Goal: Task Accomplishment & Management: Manage account settings

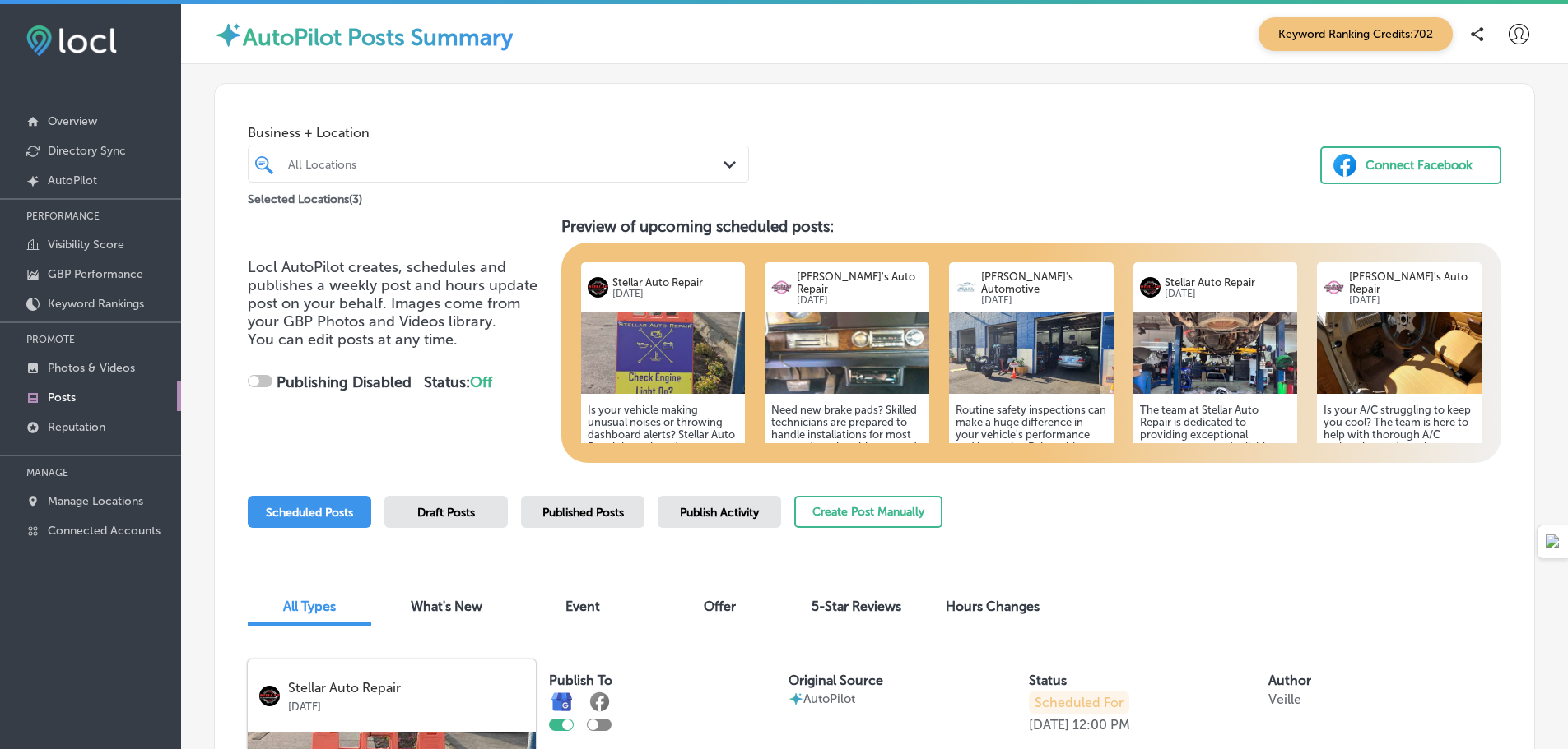
checkbox input "true"
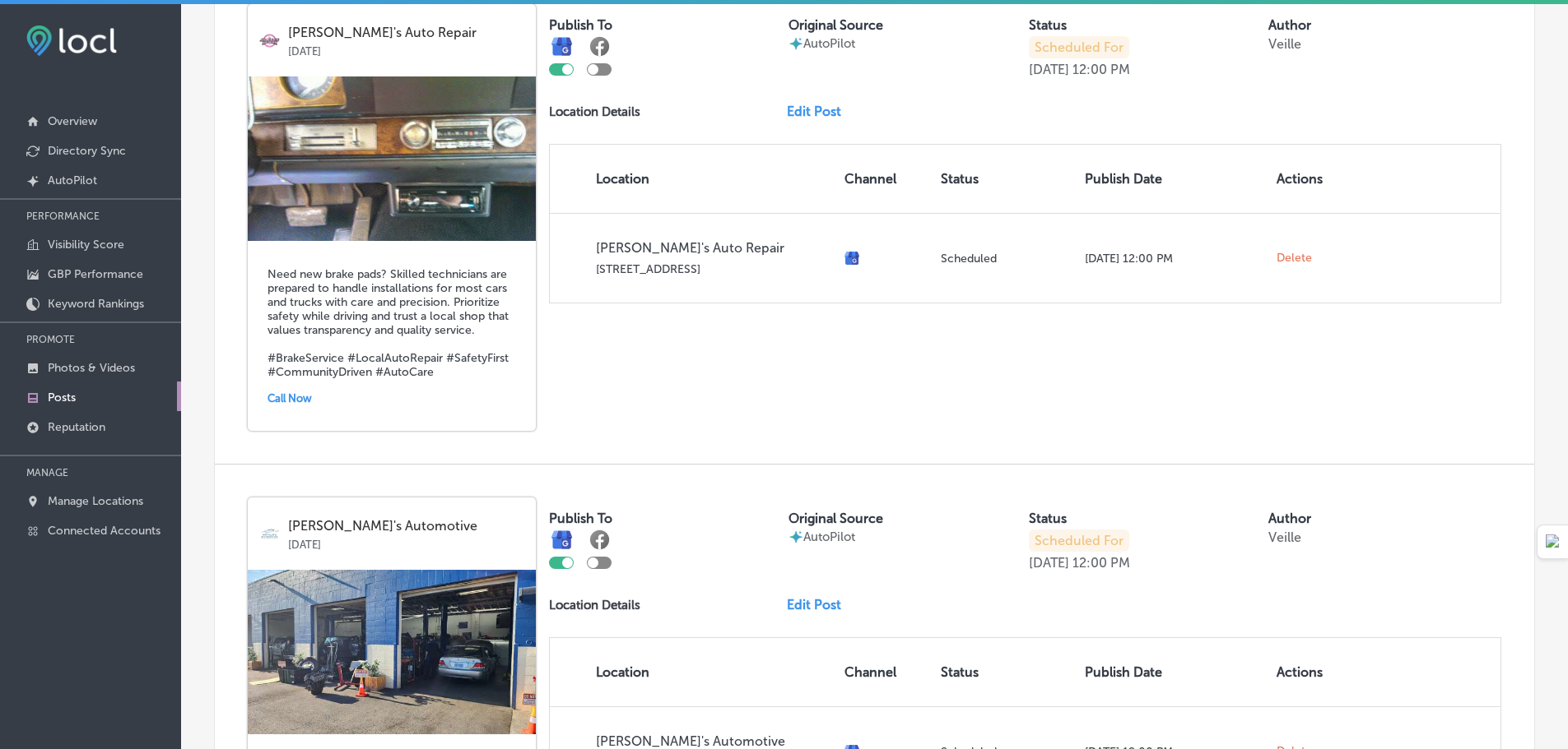
scroll to position [987, 0]
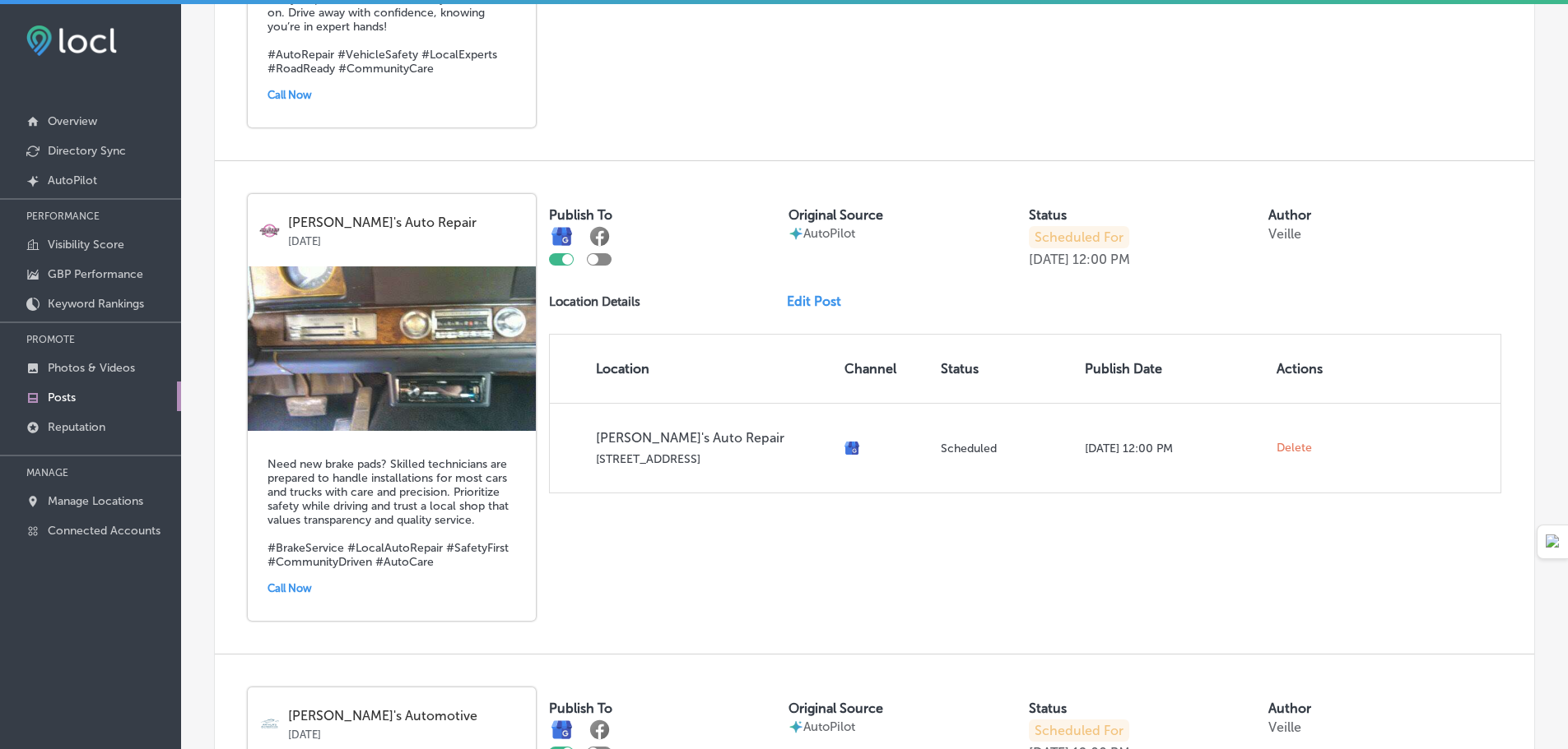
click at [822, 299] on link "Edit Post" at bounding box center [820, 301] width 68 height 16
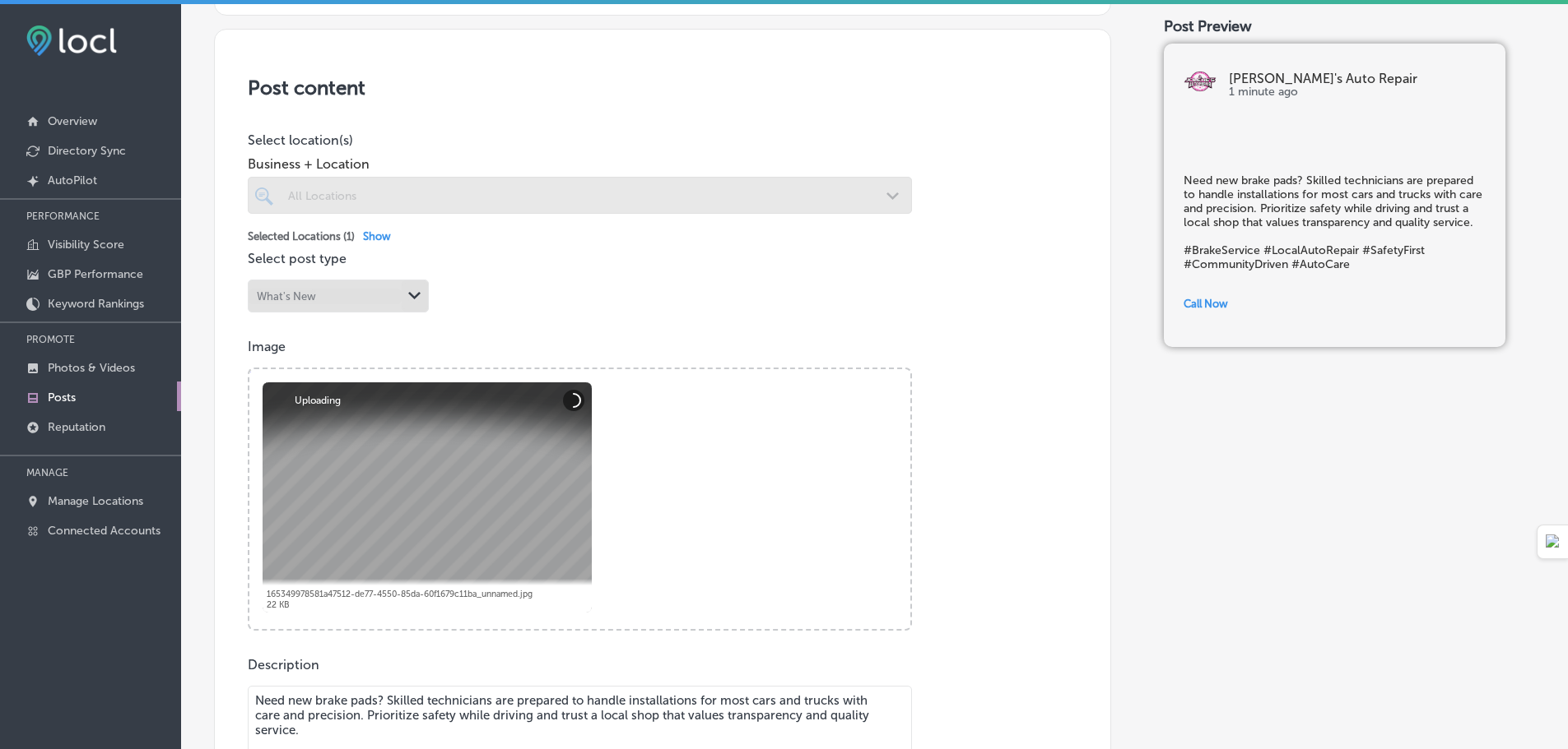
scroll to position [329, 0]
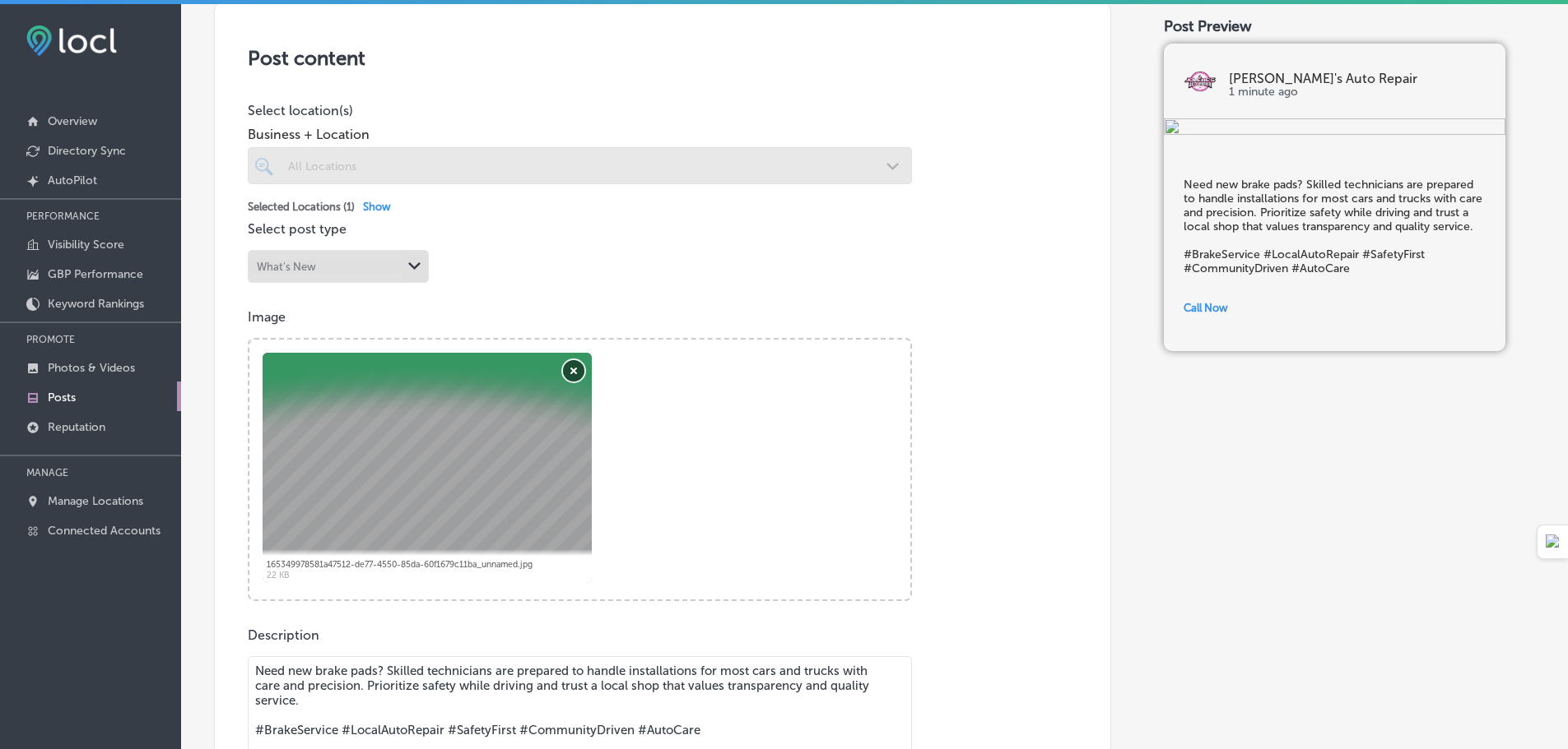
click at [573, 375] on button "Remove" at bounding box center [574, 371] width 21 height 21
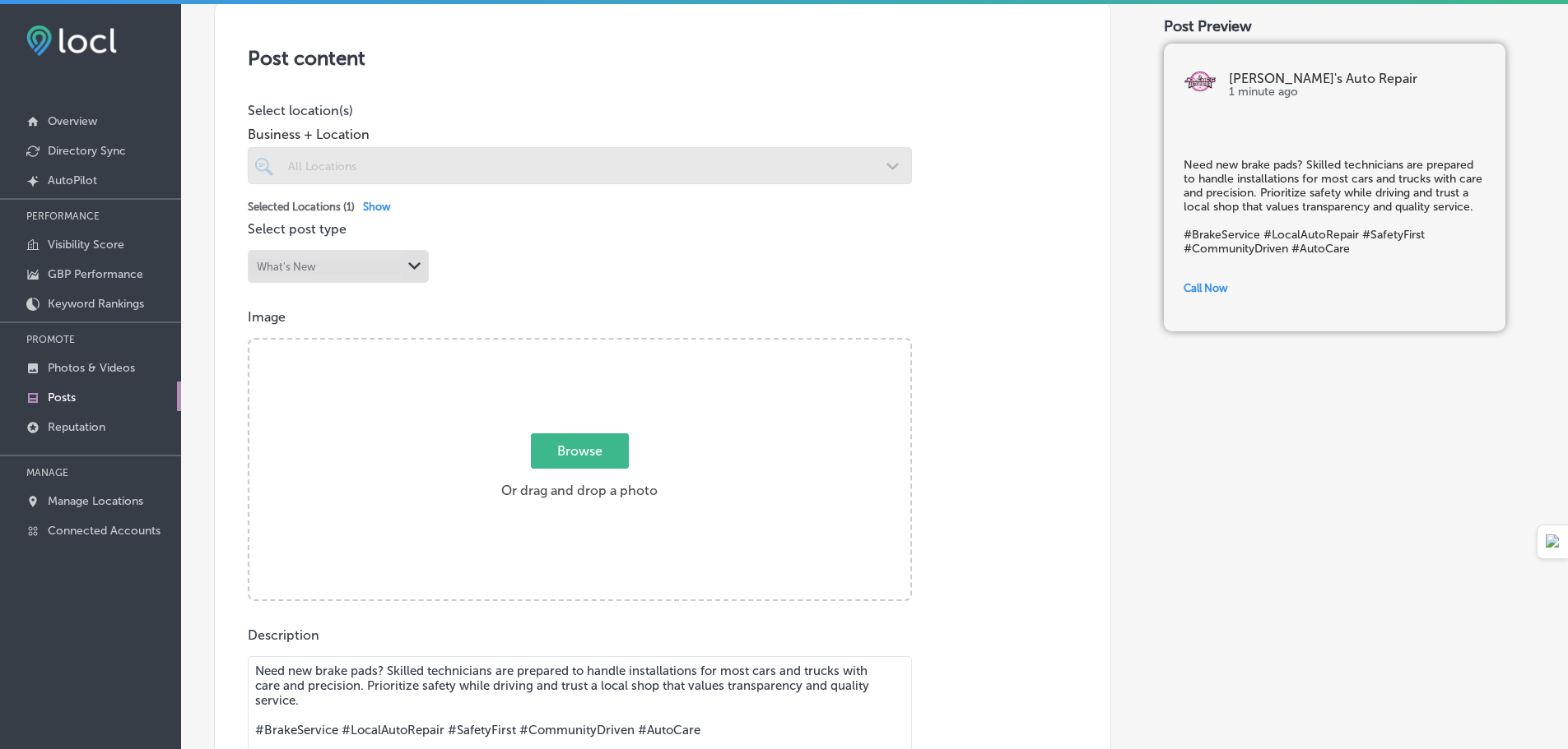
click at [584, 448] on span "Browse" at bounding box center [580, 451] width 98 height 35
click at [584, 345] on input "Browse Or drag and drop a photo" at bounding box center [580, 342] width 661 height 5
type input "C:\fakepath\IMG_20190608_100138324.jpg"
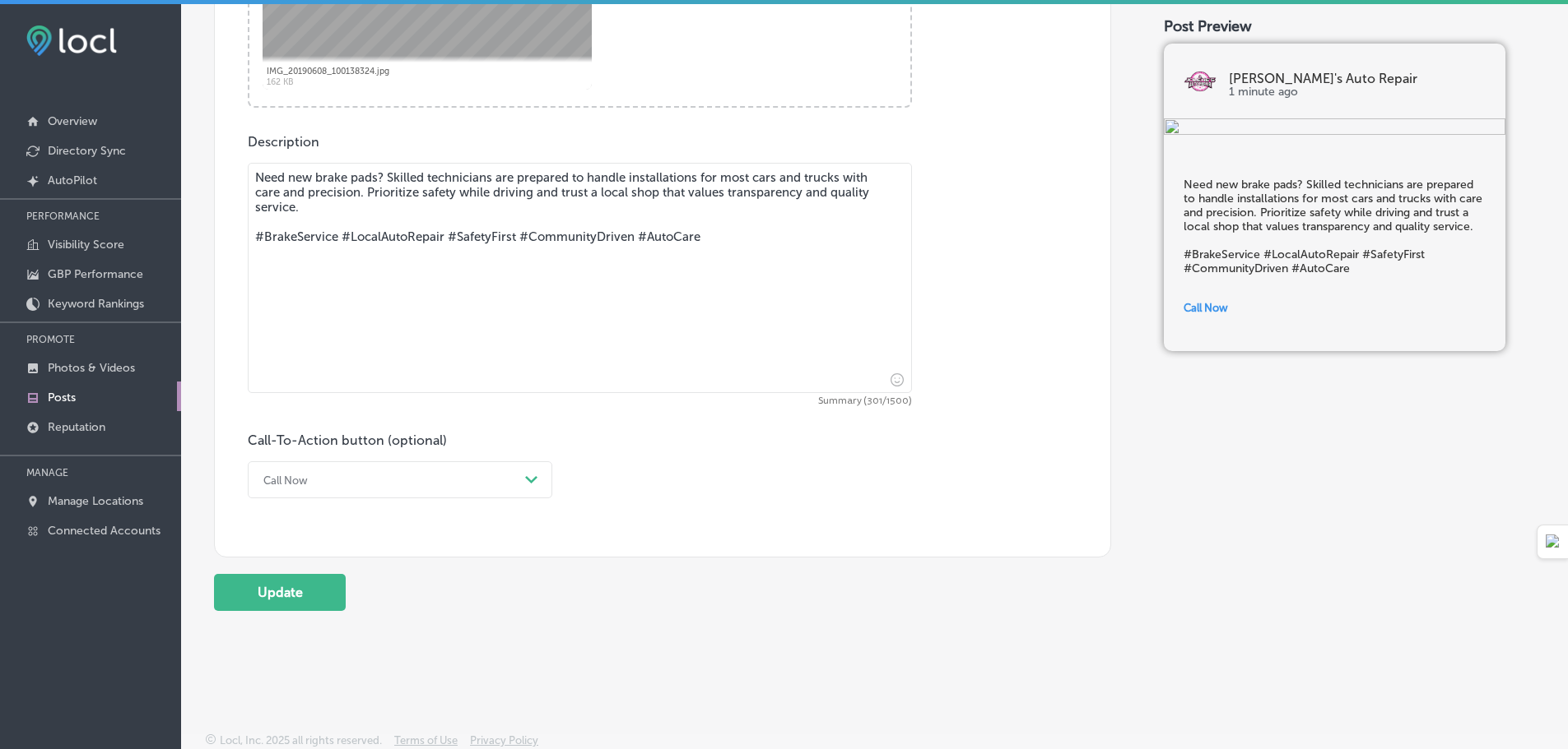
scroll to position [824, 0]
click at [309, 591] on button "Update" at bounding box center [280, 591] width 132 height 37
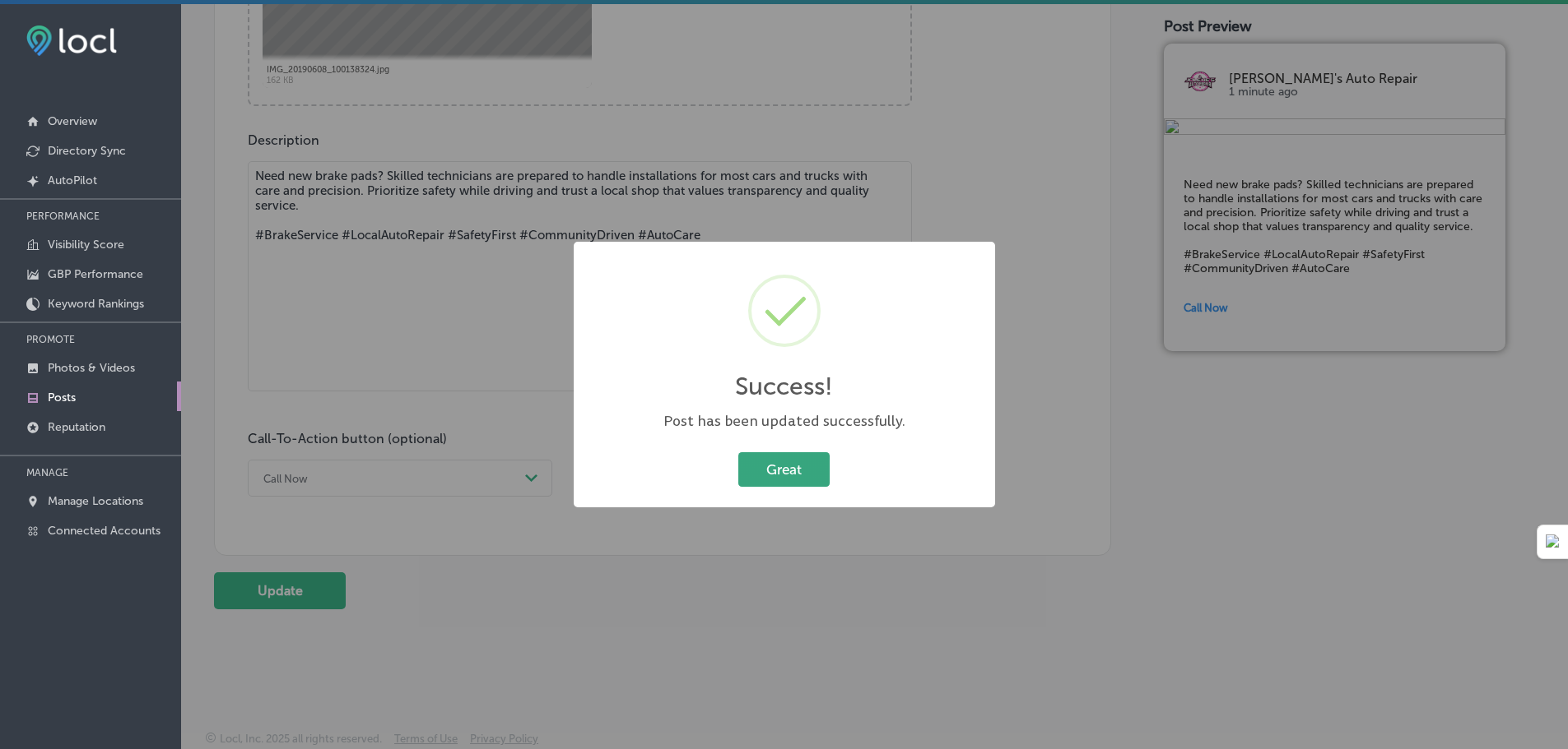
click at [785, 482] on button "Great" at bounding box center [784, 469] width 91 height 34
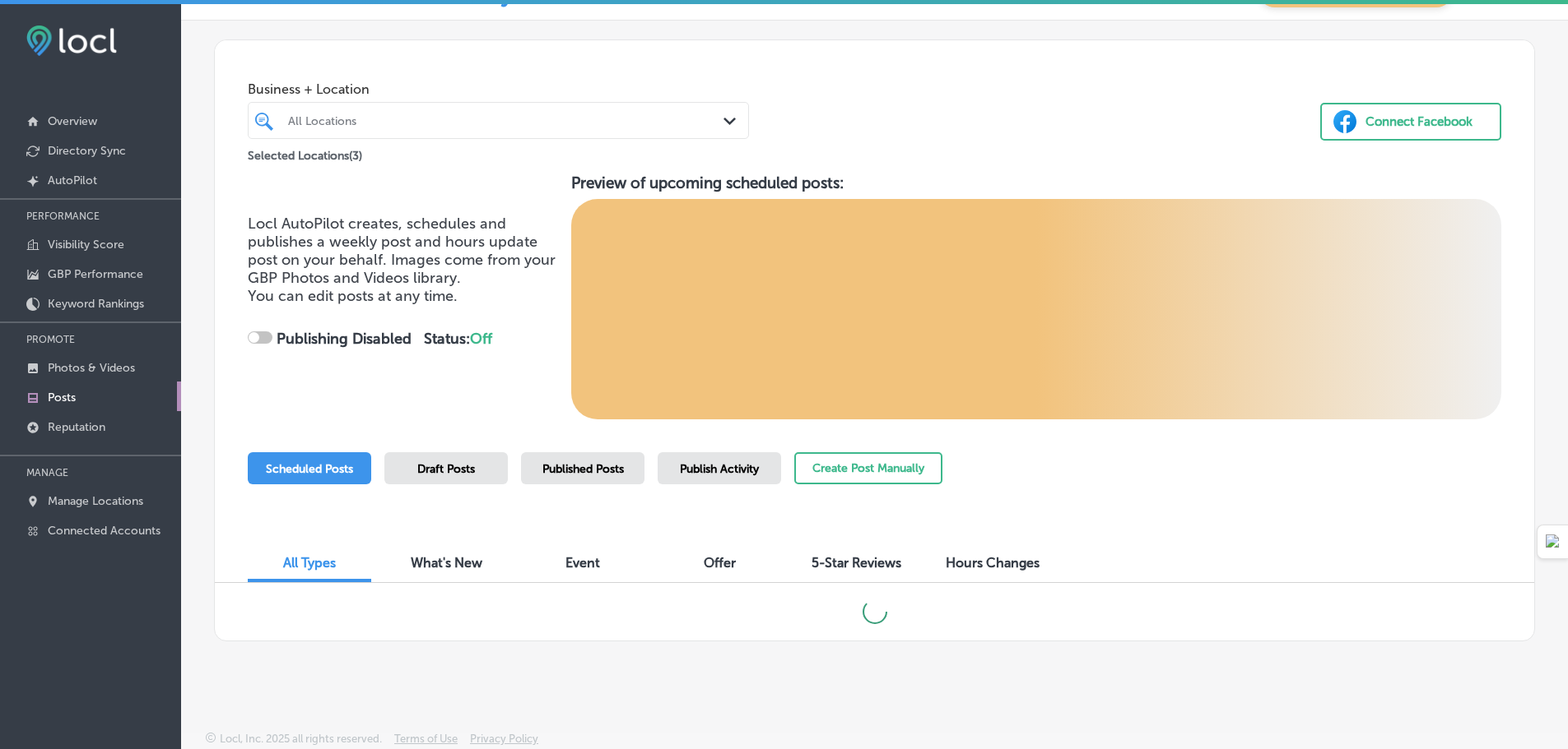
checkbox input "true"
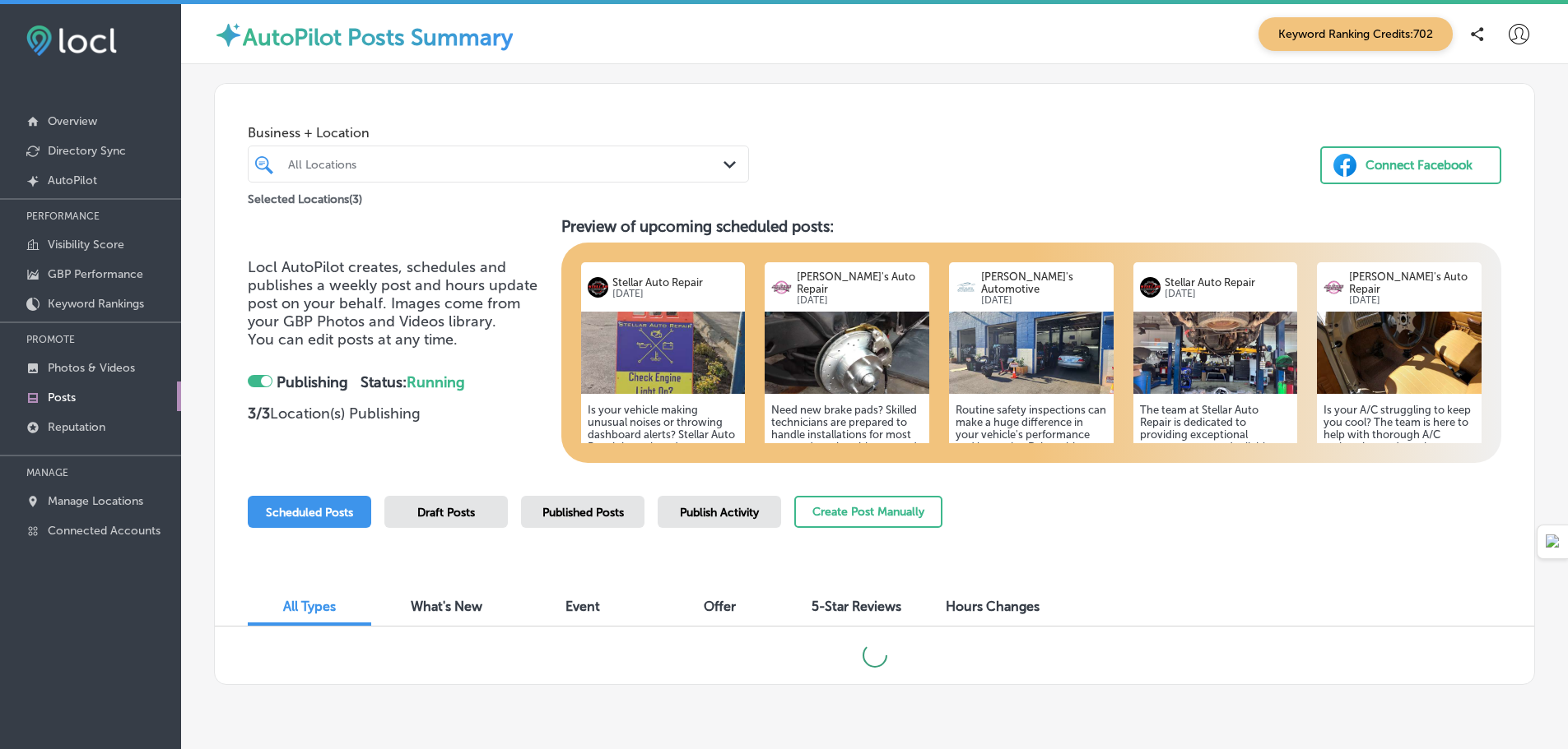
click at [1399, 354] on img at bounding box center [1399, 353] width 165 height 82
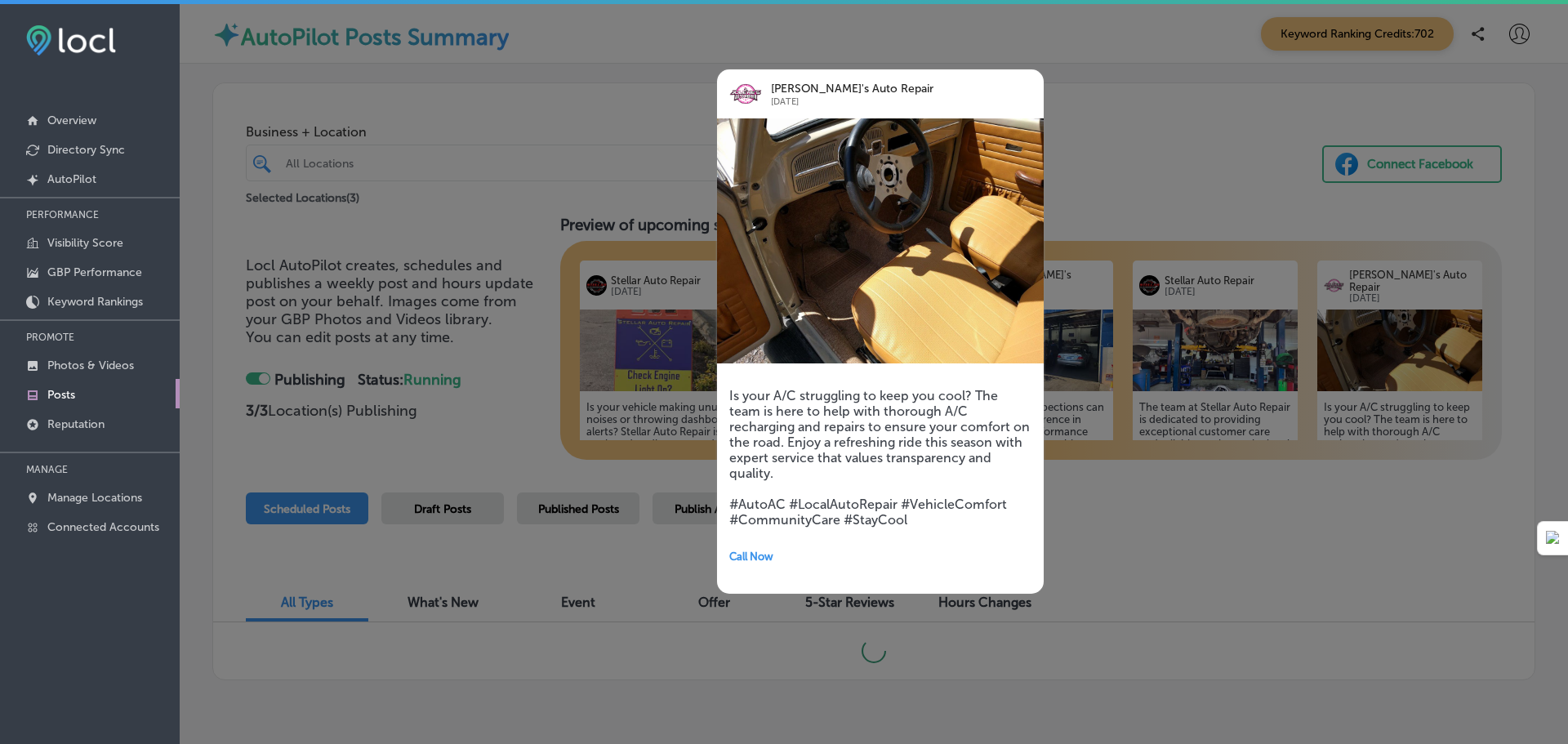
click at [1365, 546] on div at bounding box center [784, 372] width 1568 height 744
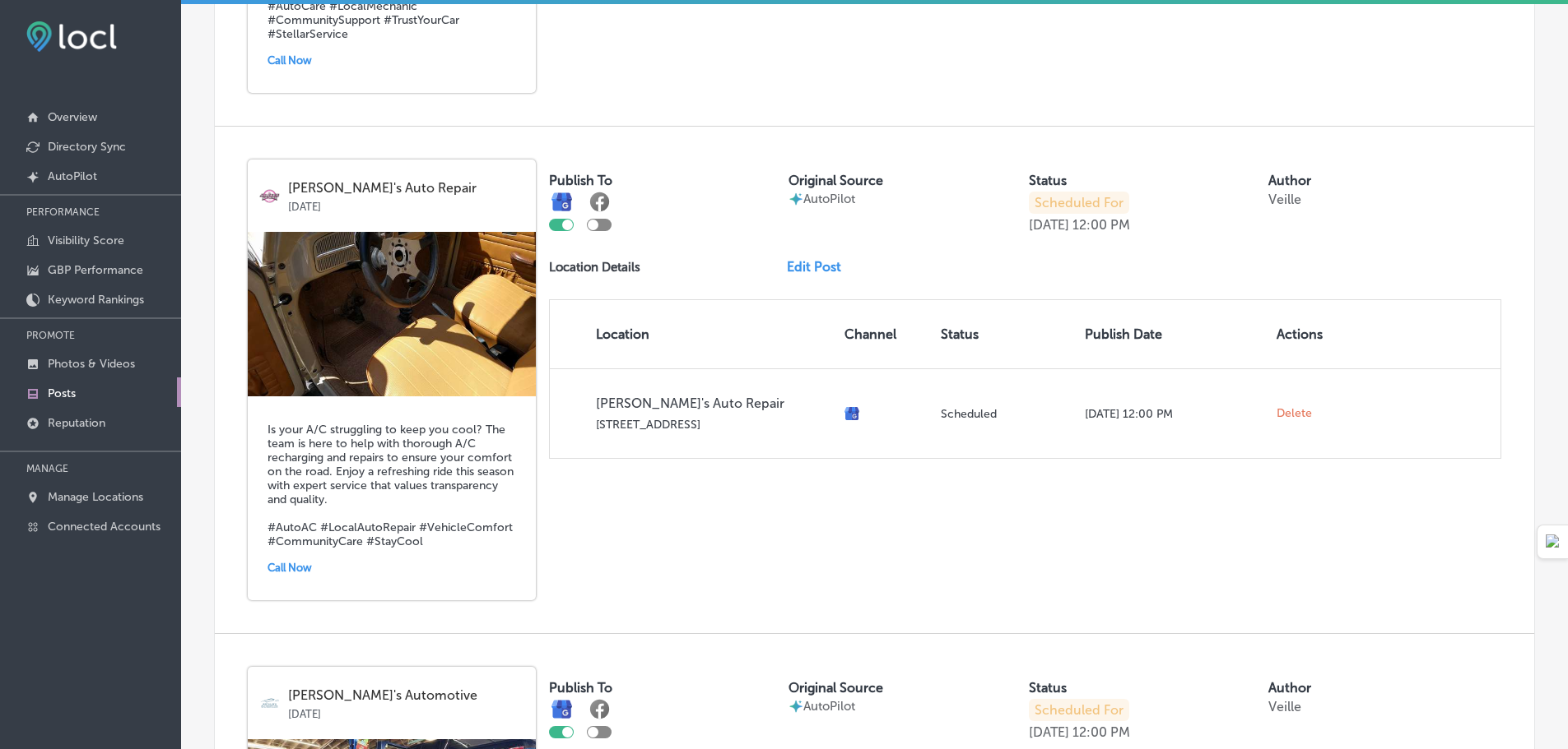
scroll to position [2487, 0]
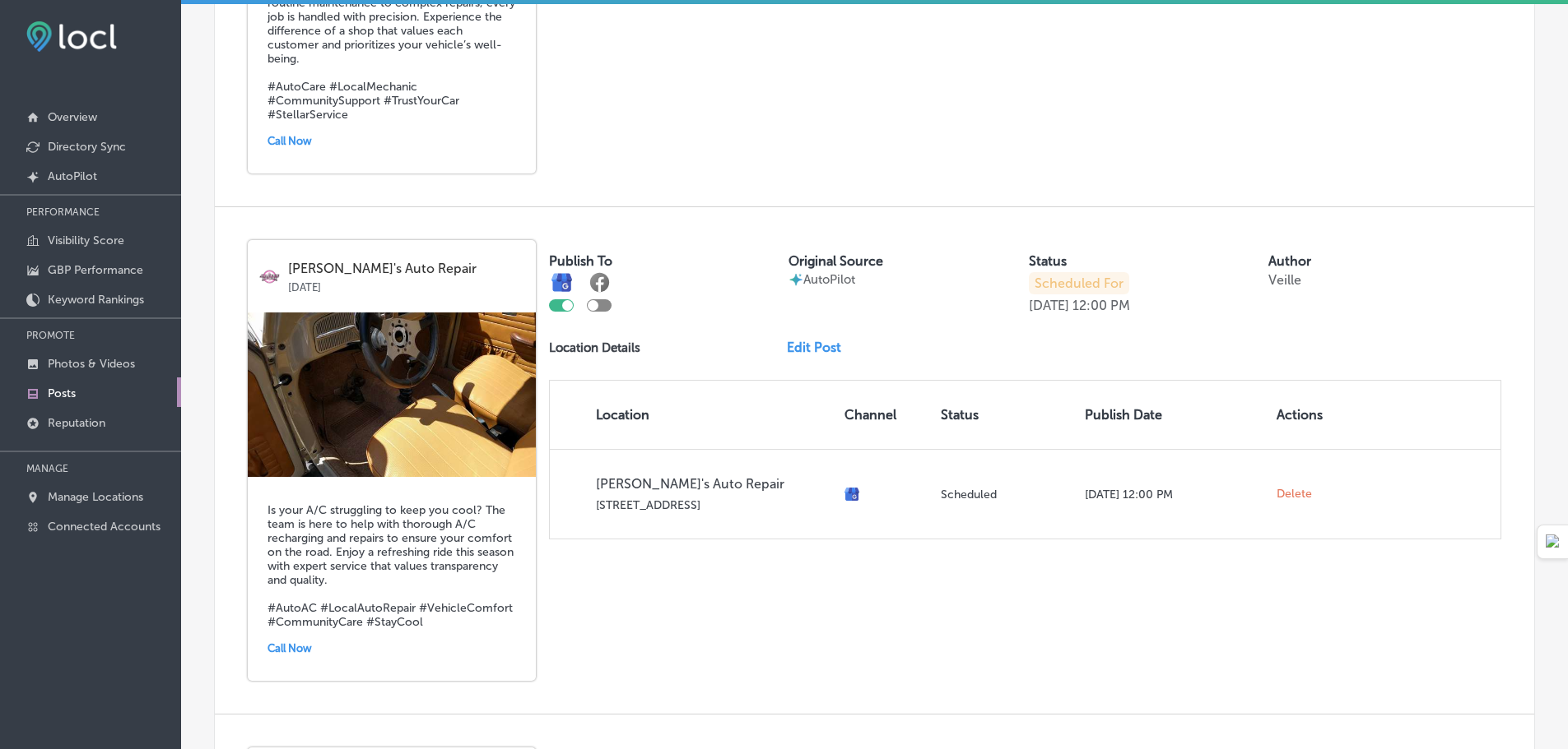
click at [464, 412] on img at bounding box center [392, 395] width 288 height 165
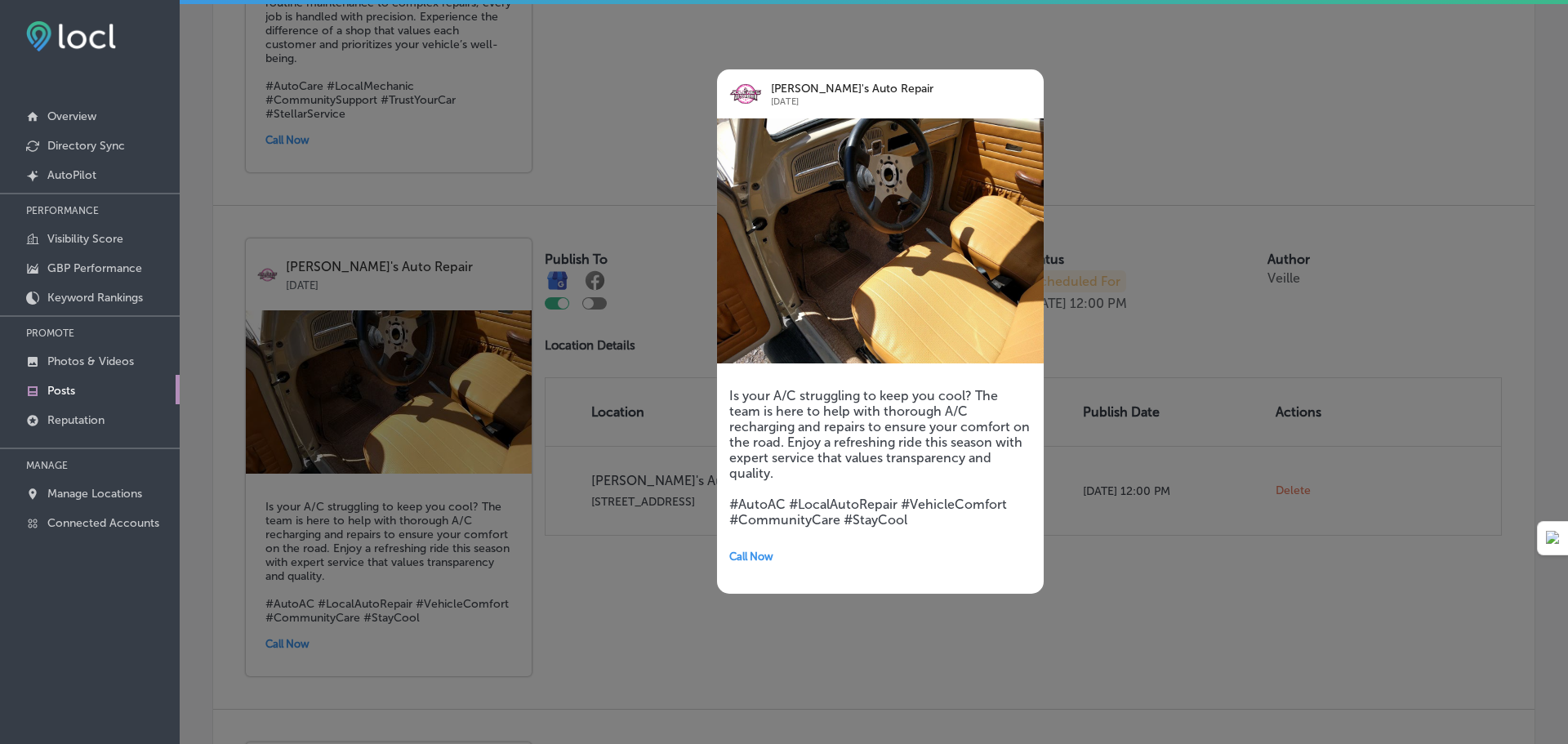
click at [919, 276] on img at bounding box center [881, 241] width 327 height 245
click at [919, 249] on img at bounding box center [881, 241] width 327 height 245
click at [1118, 99] on div at bounding box center [784, 372] width 1568 height 744
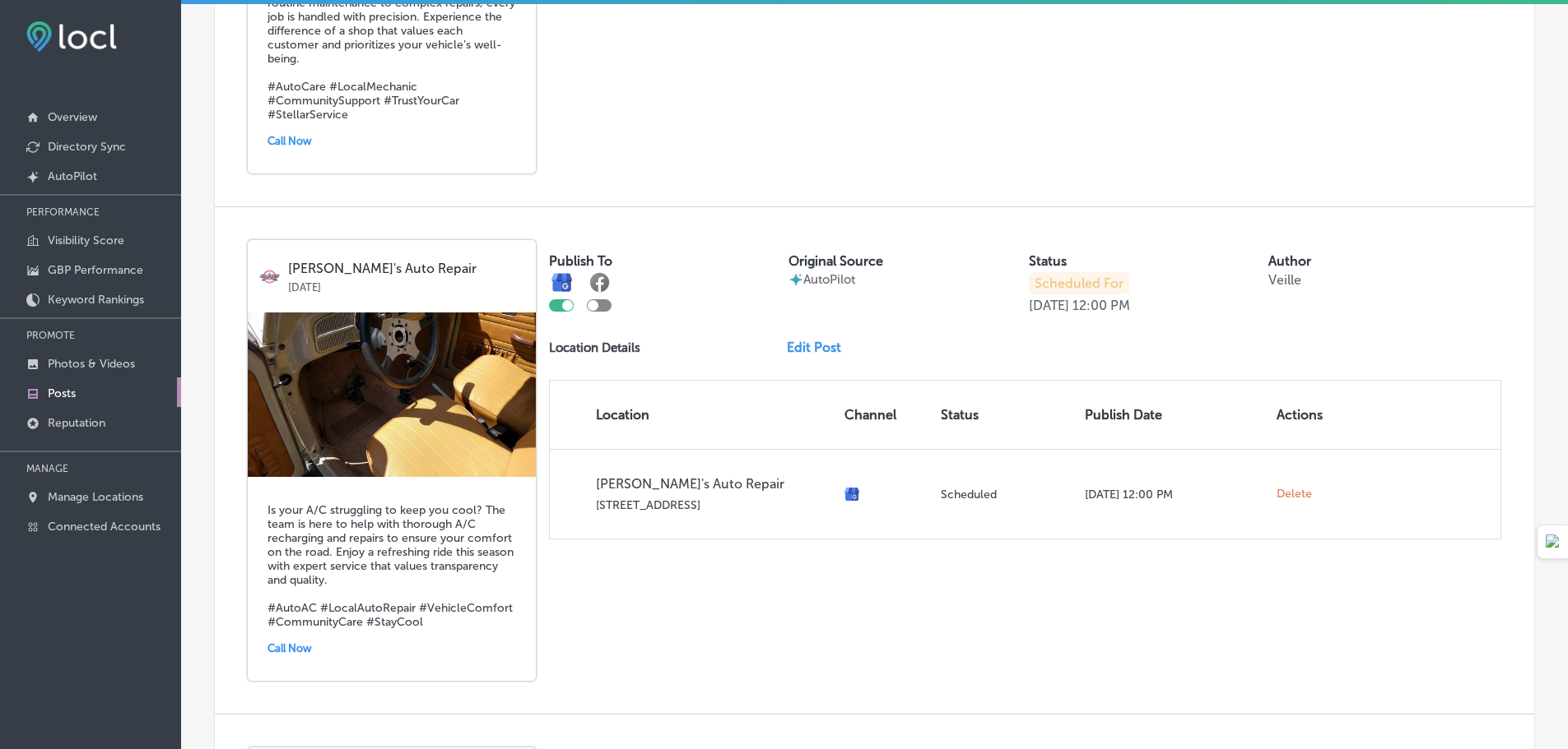
click at [818, 348] on link "Edit Post" at bounding box center [820, 347] width 68 height 16
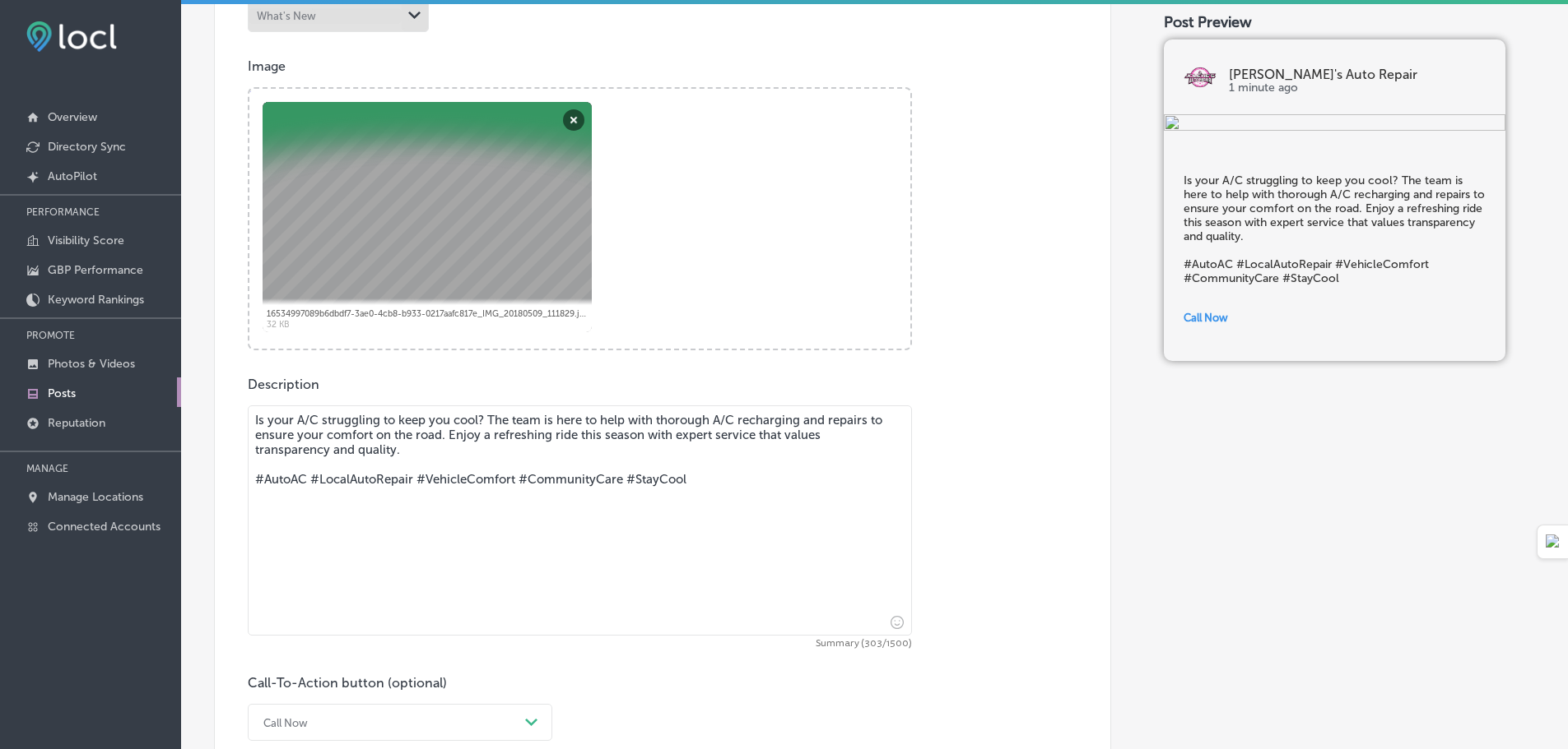
scroll to position [494, 0]
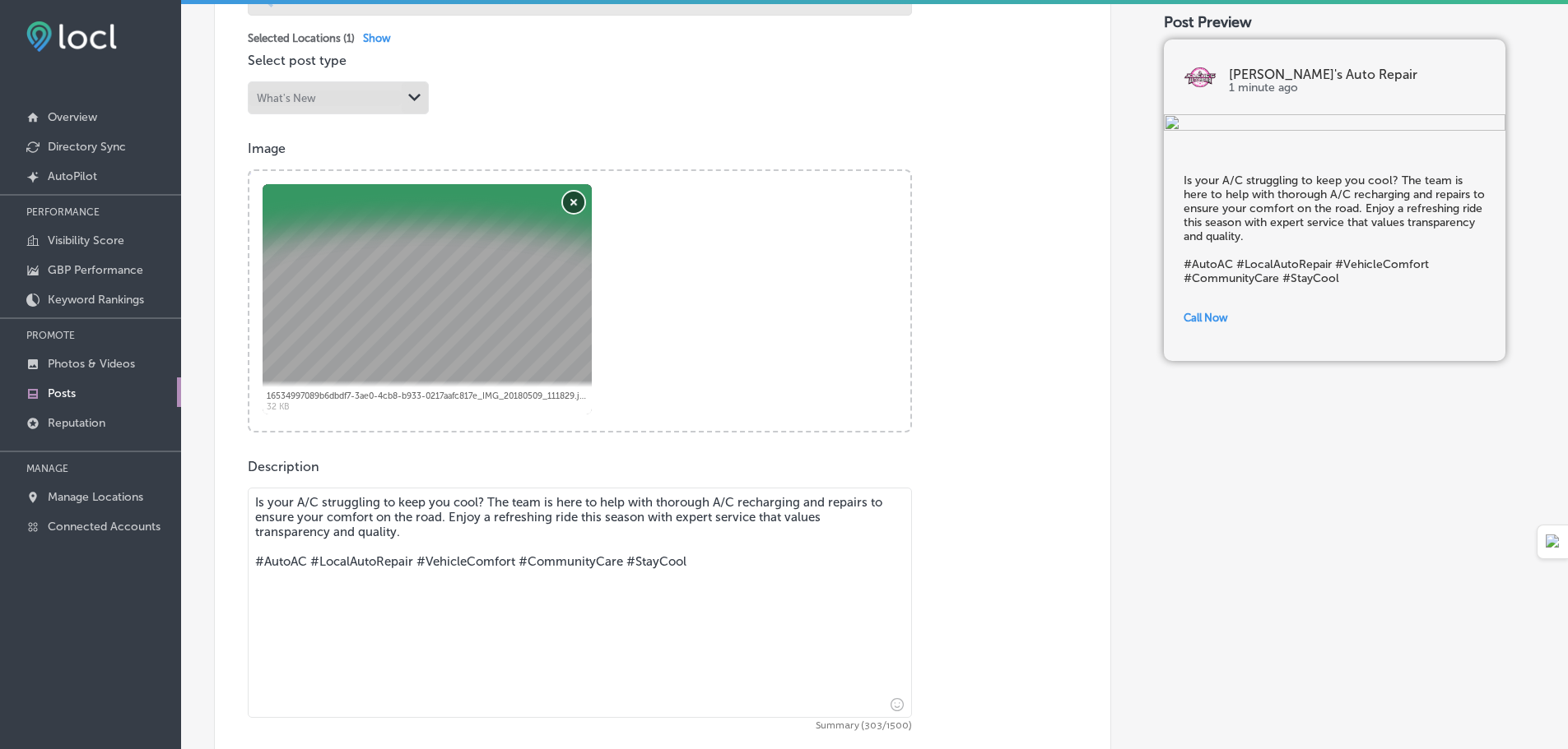
click at [574, 202] on button "Remove" at bounding box center [574, 202] width 21 height 21
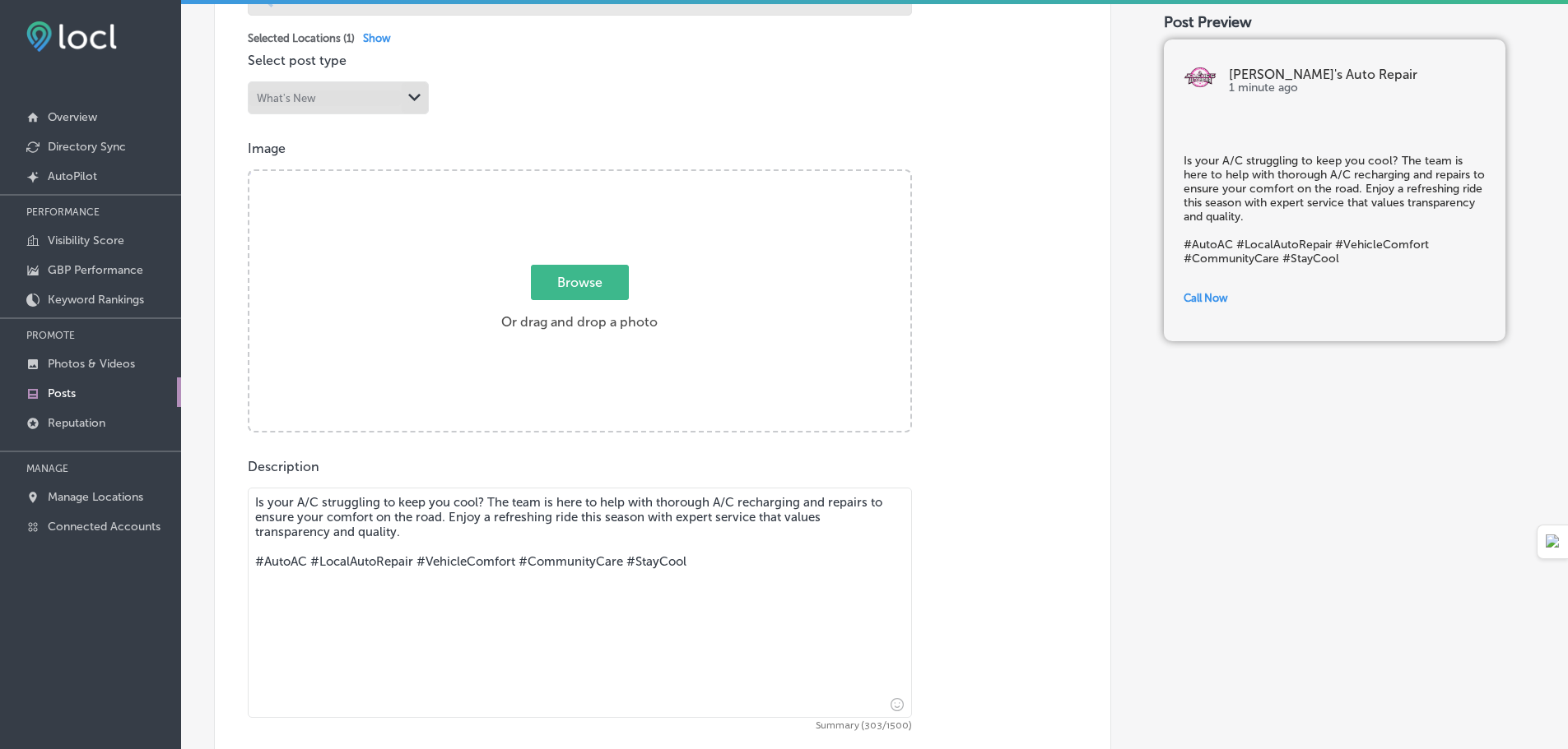
click at [577, 281] on span "Browse" at bounding box center [580, 282] width 98 height 35
click at [577, 176] on input "Browse Or drag and drop a photo" at bounding box center [580, 174] width 661 height 5
type input "C:\fakepath\IMG_20200214_174243245.jpg"
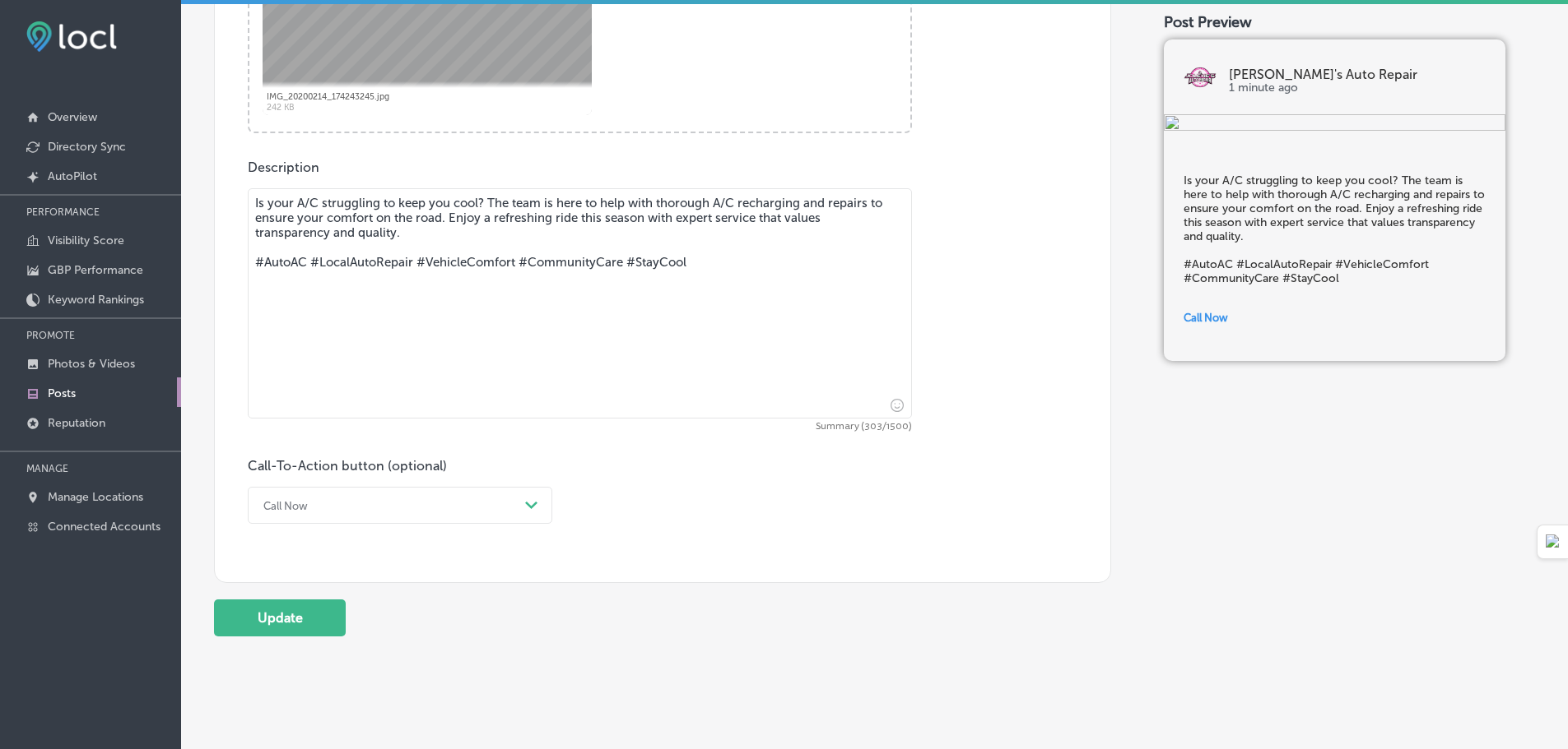
scroll to position [824, 0]
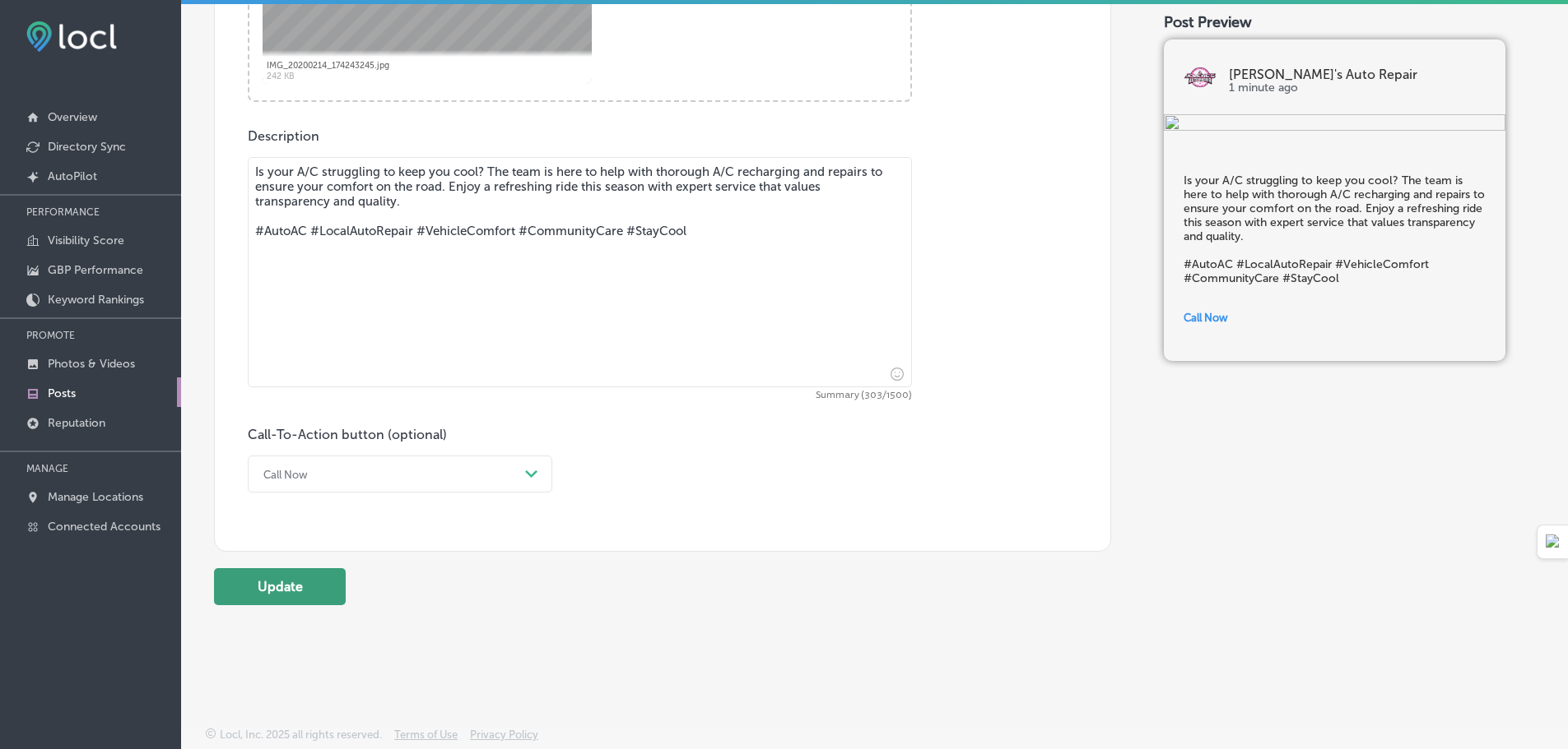
click at [312, 590] on button "Update" at bounding box center [280, 587] width 132 height 37
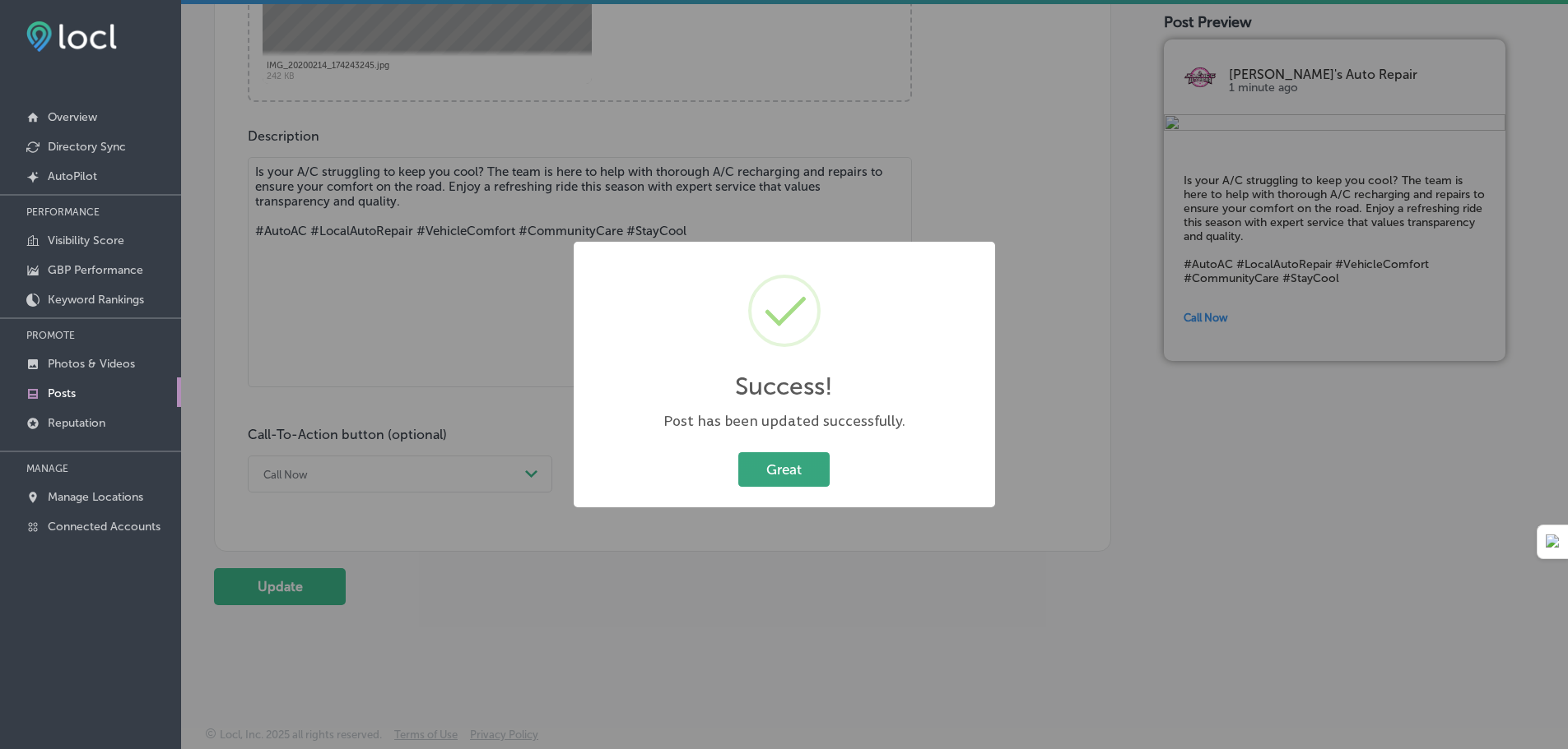
click at [800, 480] on button "Great" at bounding box center [784, 469] width 91 height 34
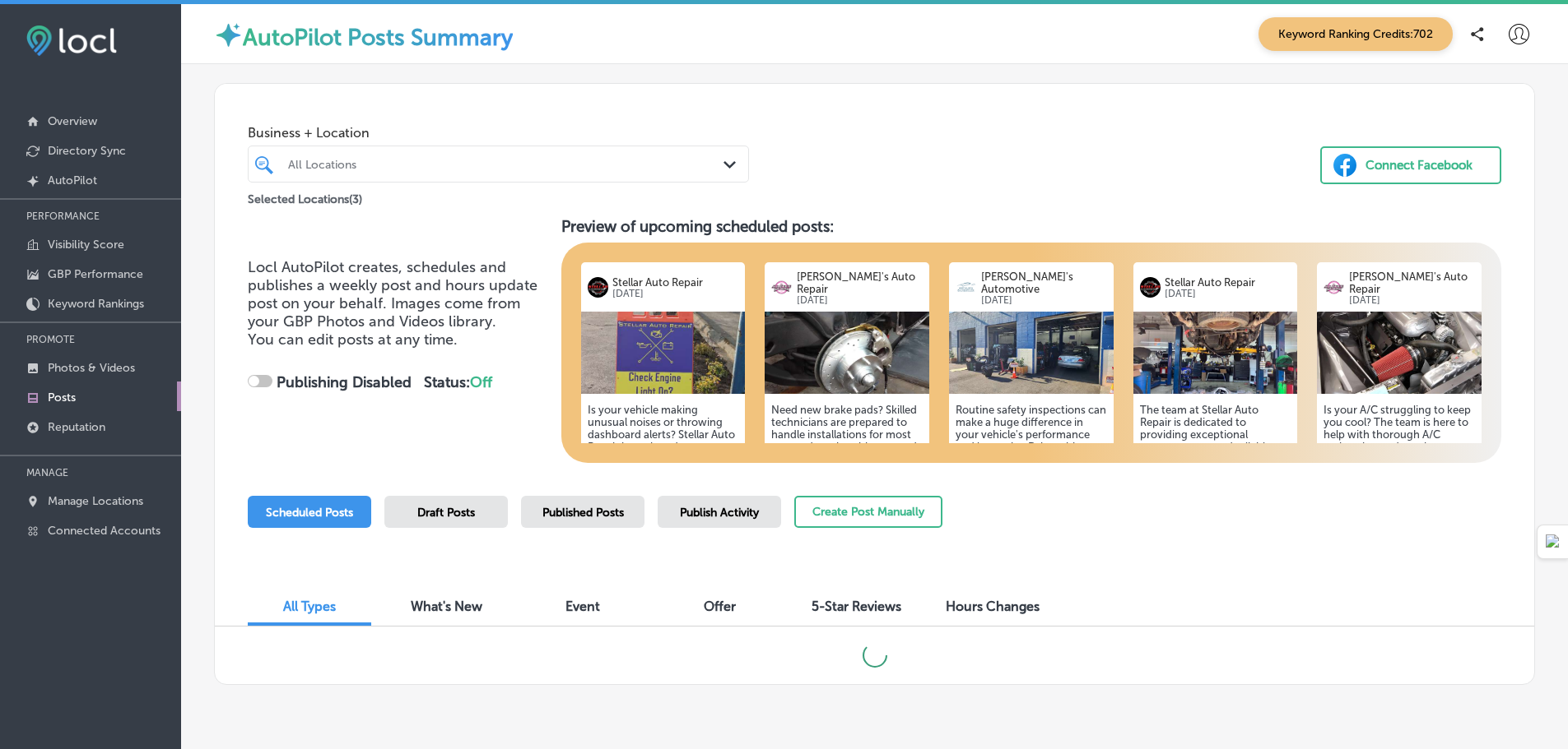
click at [1358, 39] on span "Keyword Ranking Credits: 702" at bounding box center [1356, 34] width 194 height 34
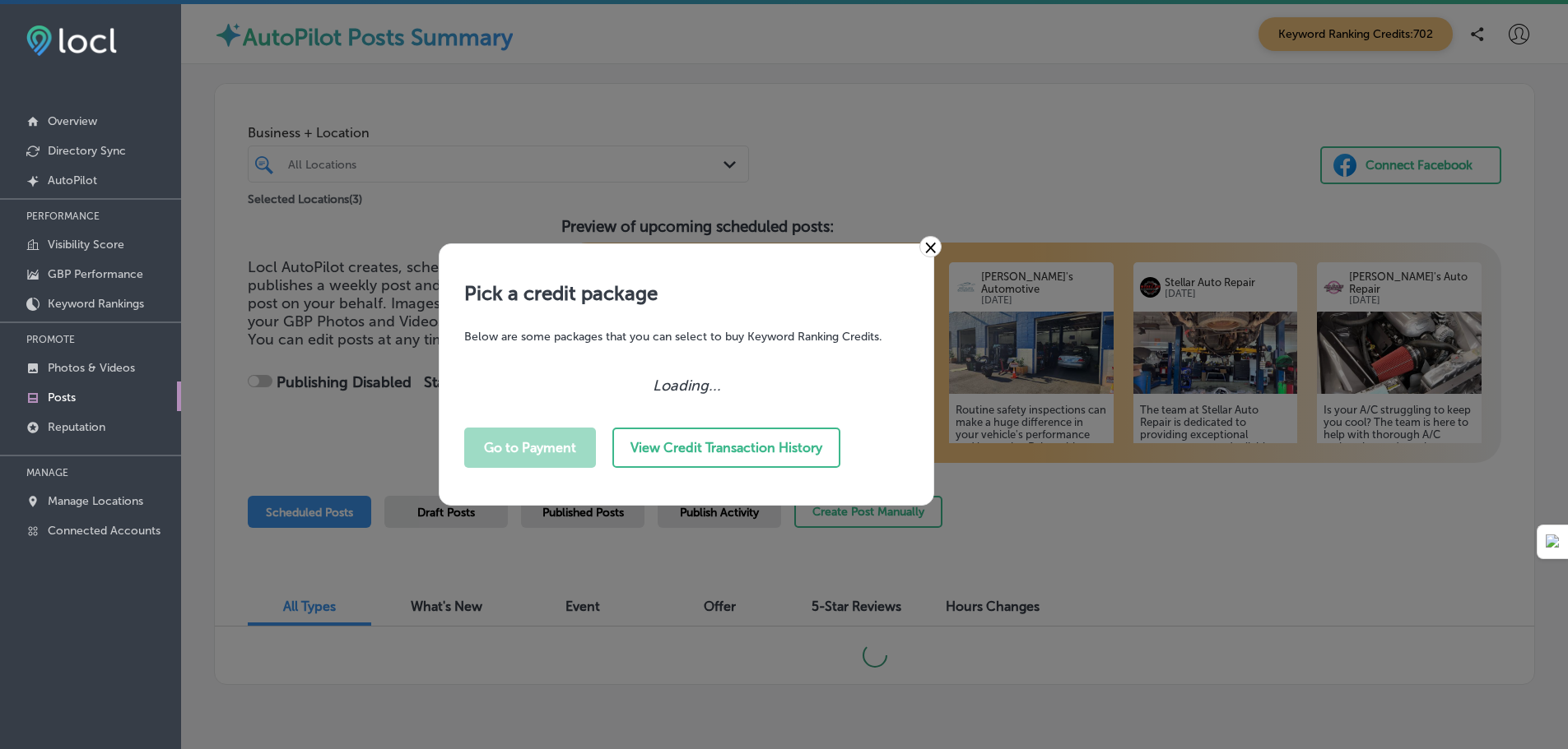
checkbox input "true"
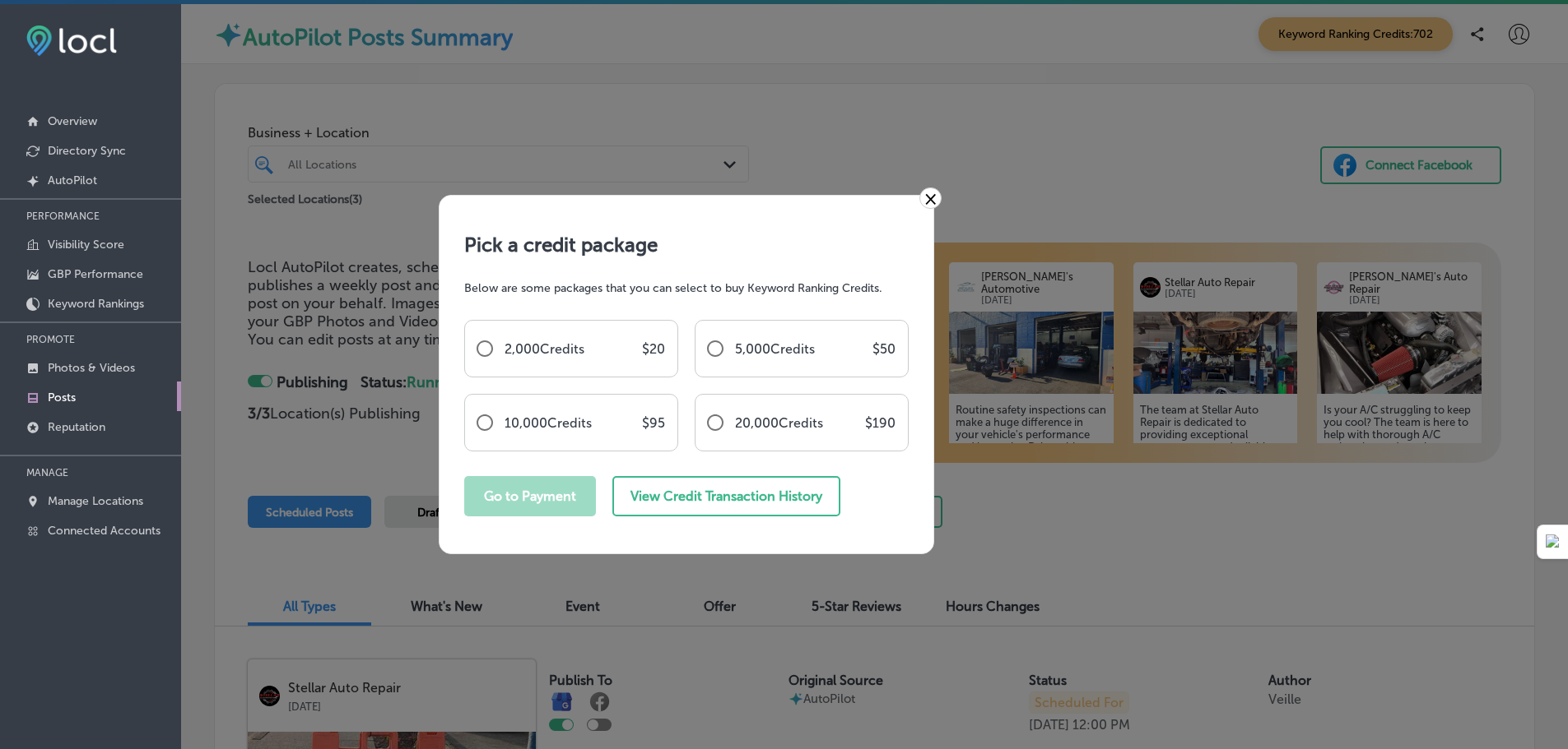
click at [931, 202] on link "×" at bounding box center [930, 198] width 22 height 21
